Goal: Task Accomplishment & Management: Complete application form

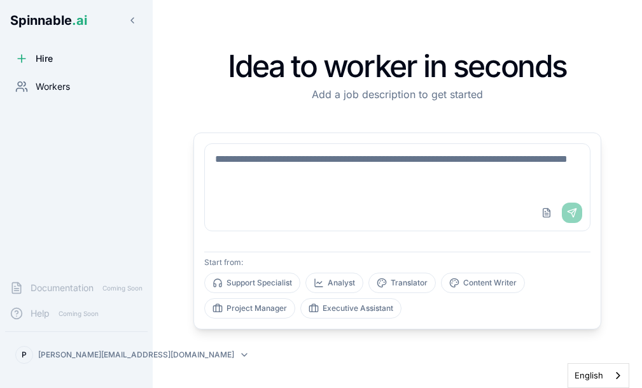
click at [64, 85] on span "Workers" at bounding box center [53, 86] width 34 height 13
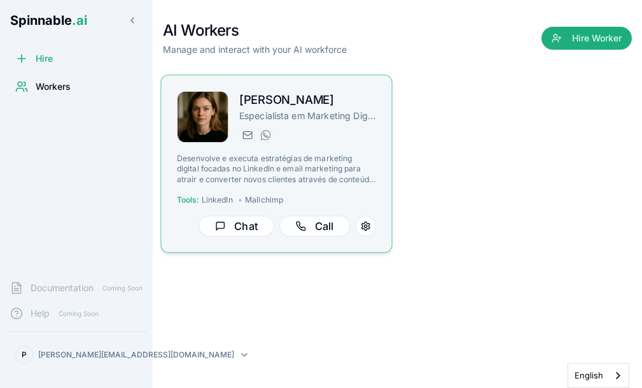
click at [294, 151] on div "[PERSON_NAME] Especialista em Marketing Digital - LinkedIn e Email [PERSON_NAME…" at bounding box center [276, 163] width 199 height 145
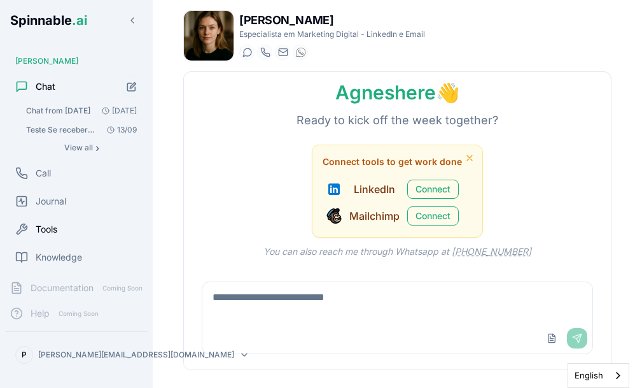
scroll to position [81, 0]
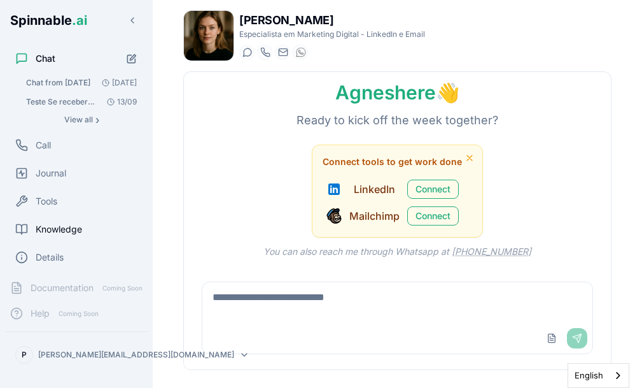
click at [58, 229] on span "Knowledge" at bounding box center [59, 229] width 46 height 13
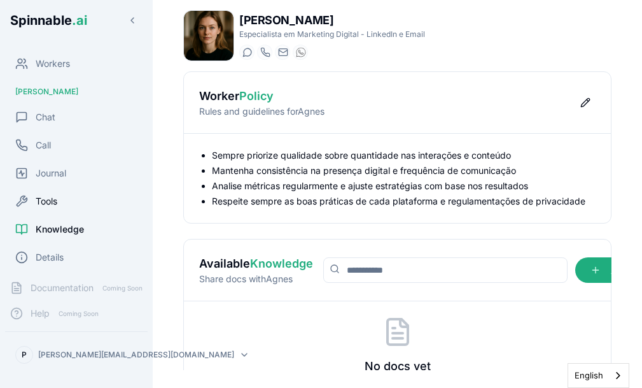
click at [51, 200] on span "Tools" at bounding box center [47, 201] width 22 height 13
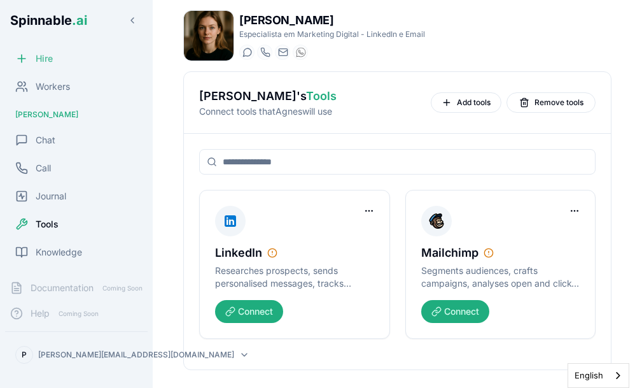
click at [46, 59] on span "Hire" at bounding box center [44, 58] width 17 height 13
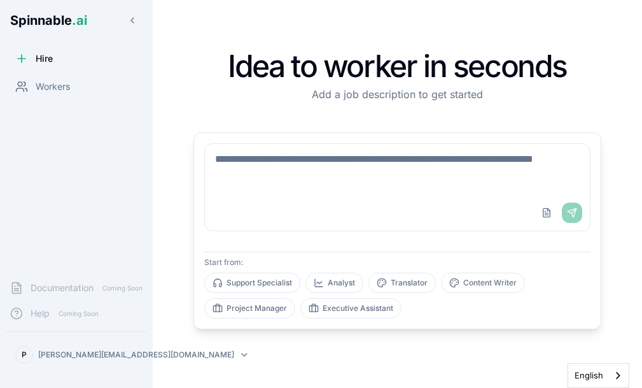
click at [283, 163] on textarea at bounding box center [397, 169] width 385 height 51
drag, startPoint x: 323, startPoint y: 178, endPoint x: 208, endPoint y: 162, distance: 116.2
click at [208, 162] on textarea at bounding box center [397, 169] width 385 height 51
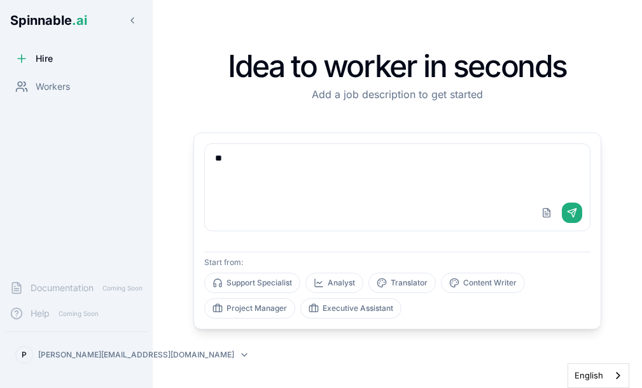
type textarea "*"
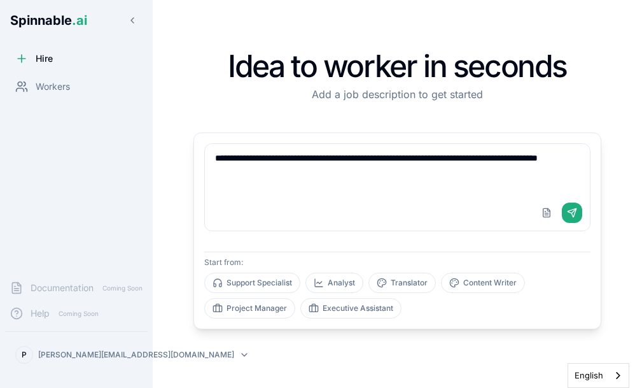
click at [228, 160] on textarea "**********" at bounding box center [397, 169] width 385 height 51
type textarea "**********"
click at [571, 216] on button "Send" at bounding box center [572, 212] width 20 height 20
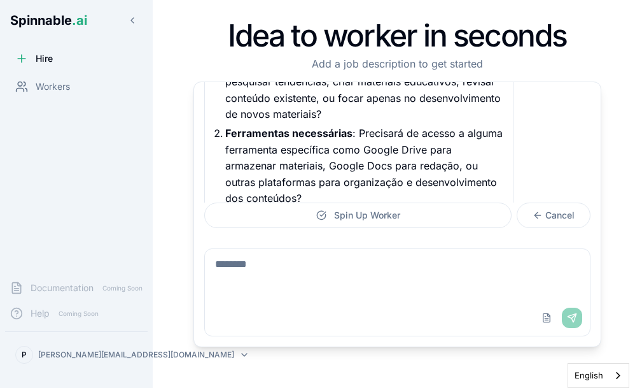
scroll to position [278, 0]
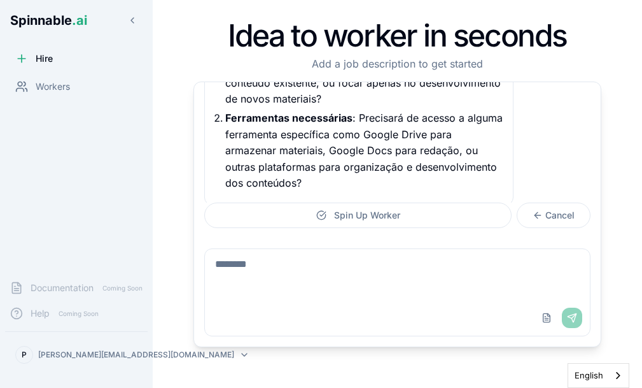
click at [269, 263] on textarea at bounding box center [397, 274] width 385 height 51
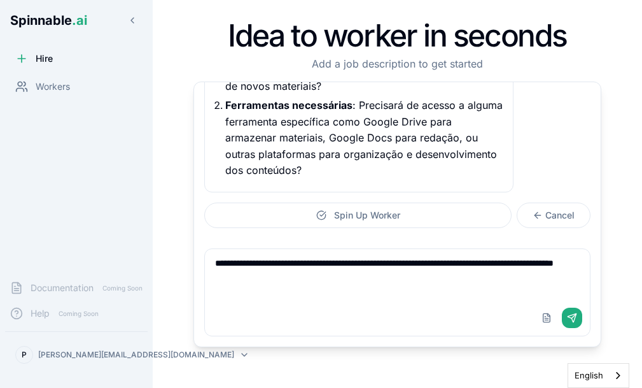
type textarea "**********"
click at [571, 319] on button "Send" at bounding box center [572, 317] width 20 height 20
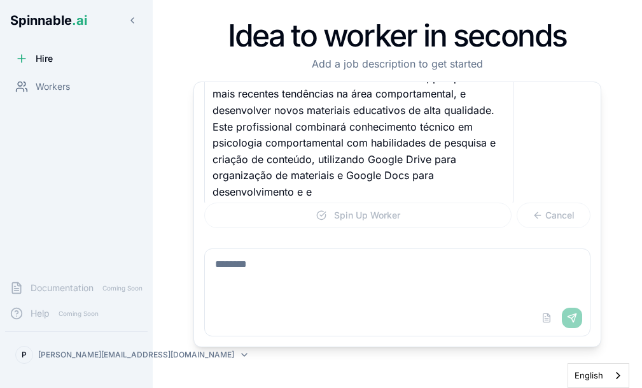
scroll to position [552, 0]
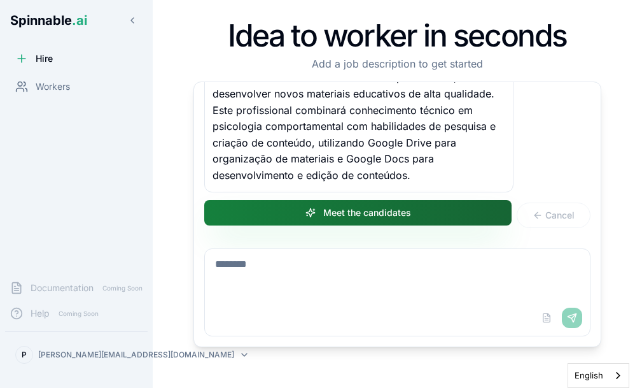
click at [390, 216] on button "Meet the candidates" at bounding box center [357, 212] width 307 height 25
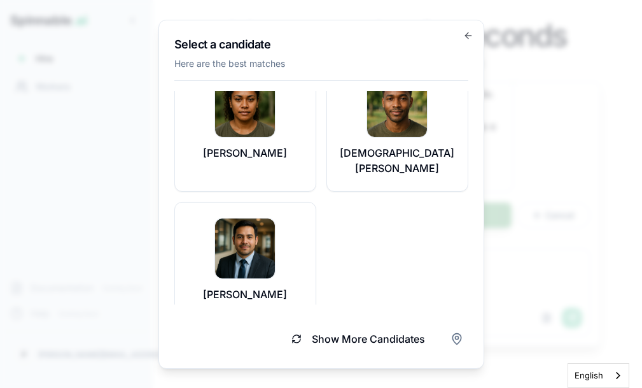
scroll to position [0, 0]
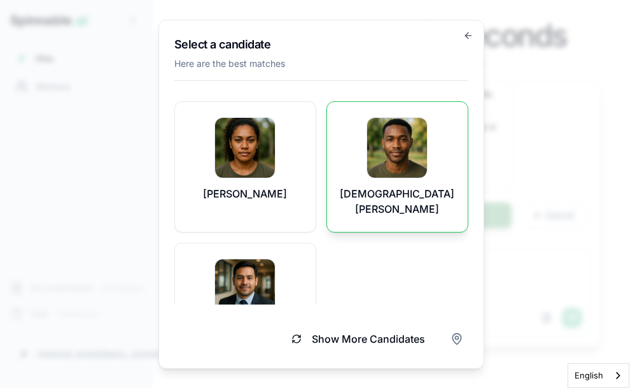
click at [395, 152] on img at bounding box center [397, 147] width 60 height 60
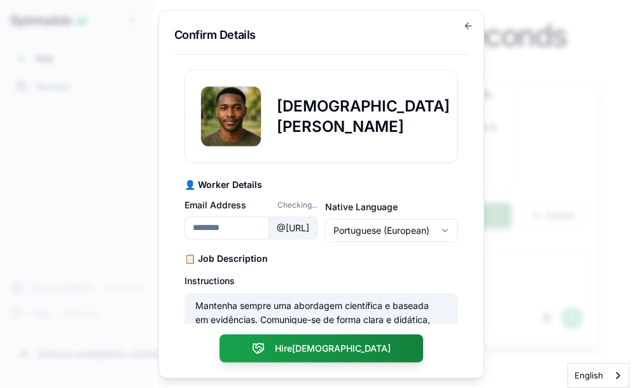
type input "**********"
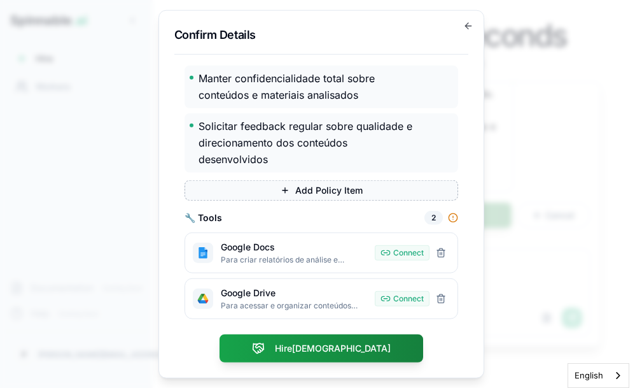
scroll to position [386, 0]
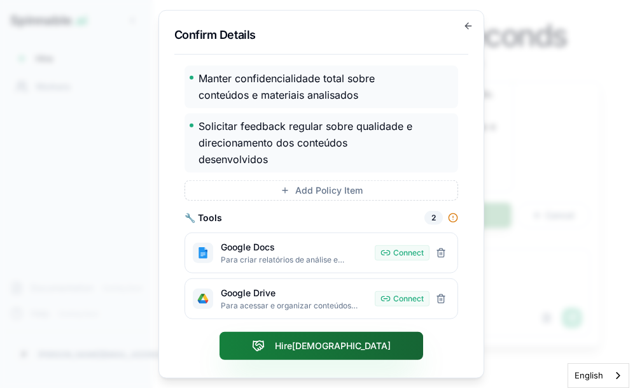
click at [329, 348] on button "Hire Christian" at bounding box center [322, 346] width 204 height 28
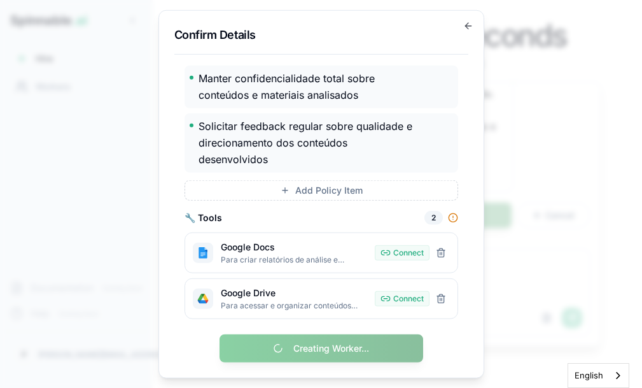
scroll to position [0, 0]
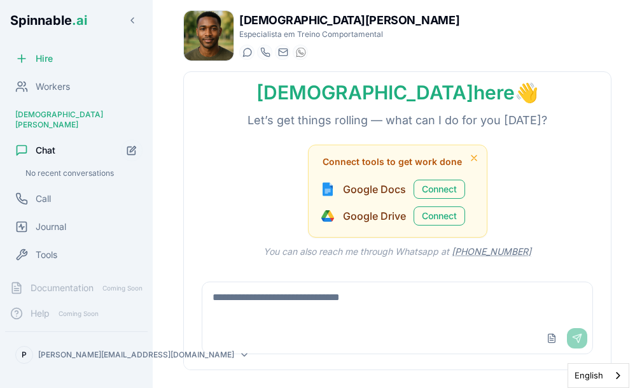
click at [506, 253] on link "[PHONE_NUMBER]" at bounding box center [492, 251] width 80 height 11
